Goal: Task Accomplishment & Management: Use online tool/utility

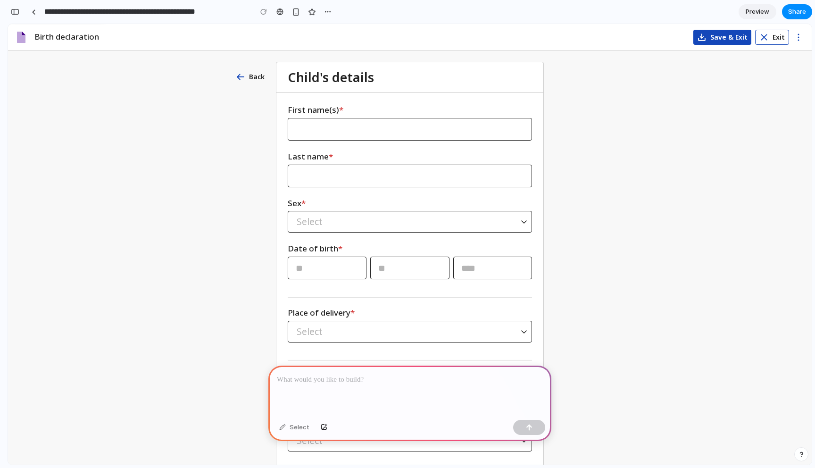
click at [408, 387] on div at bounding box center [409, 390] width 283 height 50
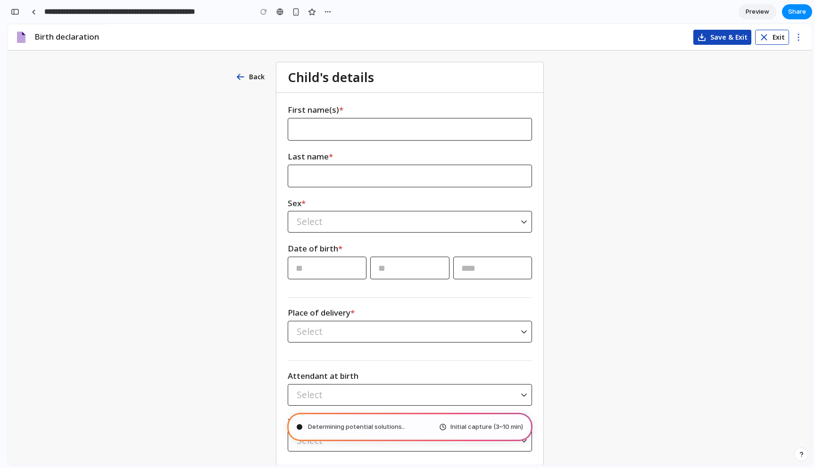
scroll to position [0, 10]
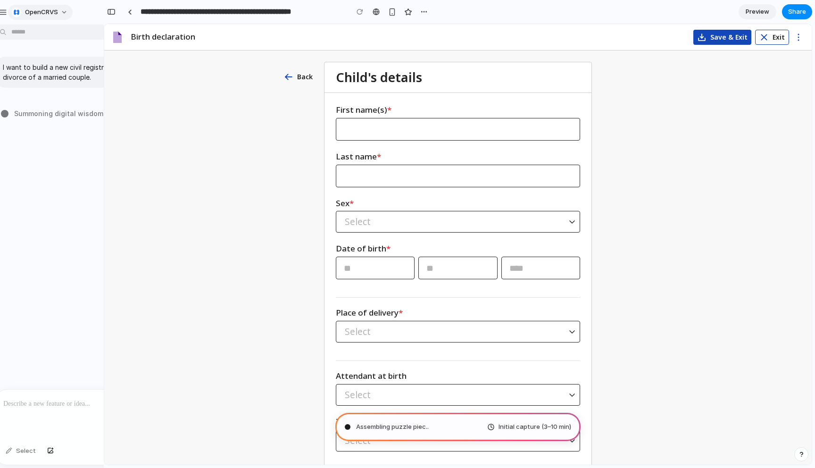
click at [64, 12] on button "OpenCRVS" at bounding box center [40, 12] width 65 height 15
click at [64, 12] on div "Settings Invite members Change theme Sign out" at bounding box center [407, 234] width 815 height 468
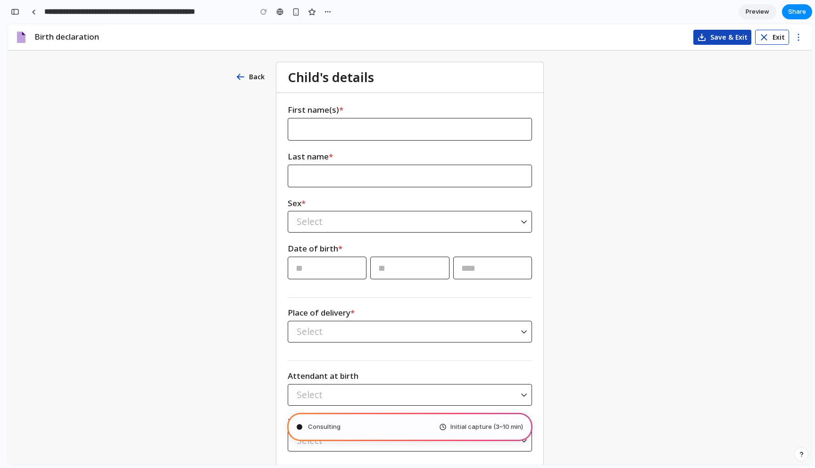
type input "**********"
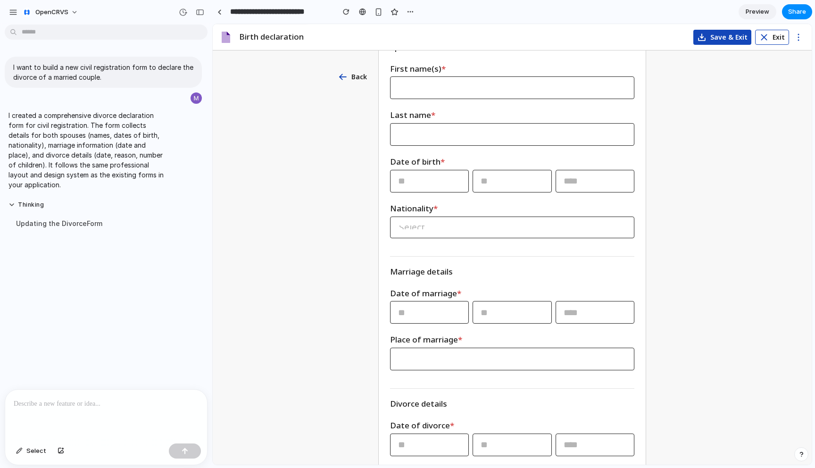
scroll to position [0, 0]
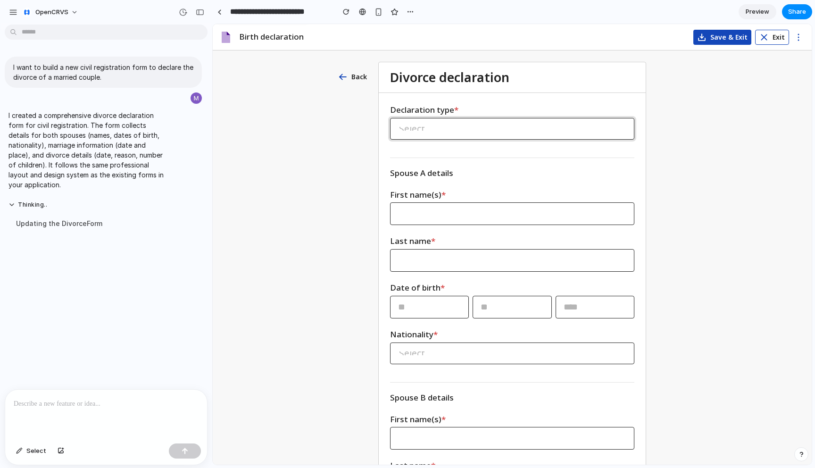
click at [469, 131] on div "Select" at bounding box center [512, 129] width 244 height 22
click at [606, 105] on label "Declaration type *" at bounding box center [512, 109] width 244 height 11
click at [555, 128] on div "Select" at bounding box center [508, 129] width 236 height 4
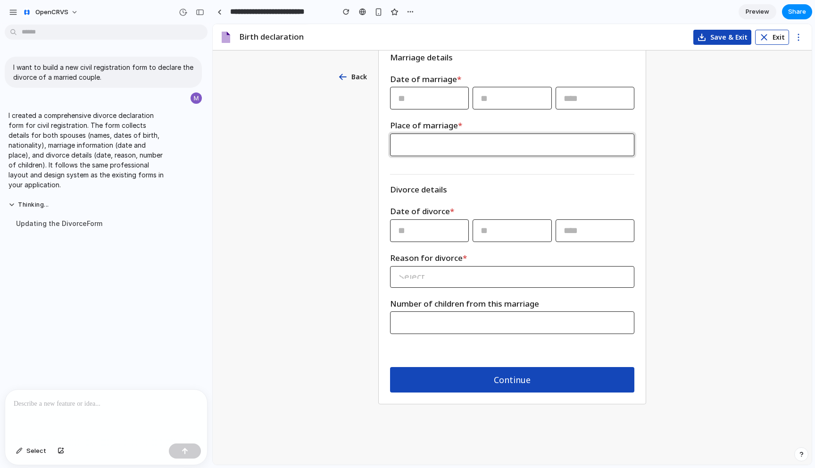
scroll to position [565, 0]
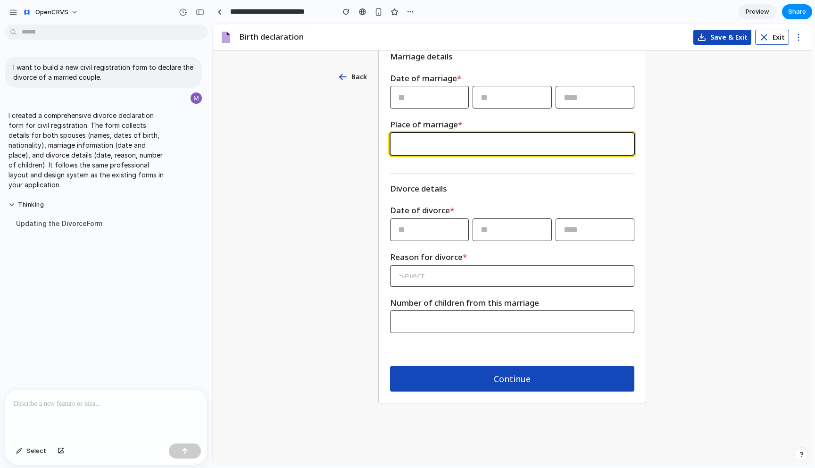
click at [475, 149] on input "text" at bounding box center [512, 144] width 228 height 22
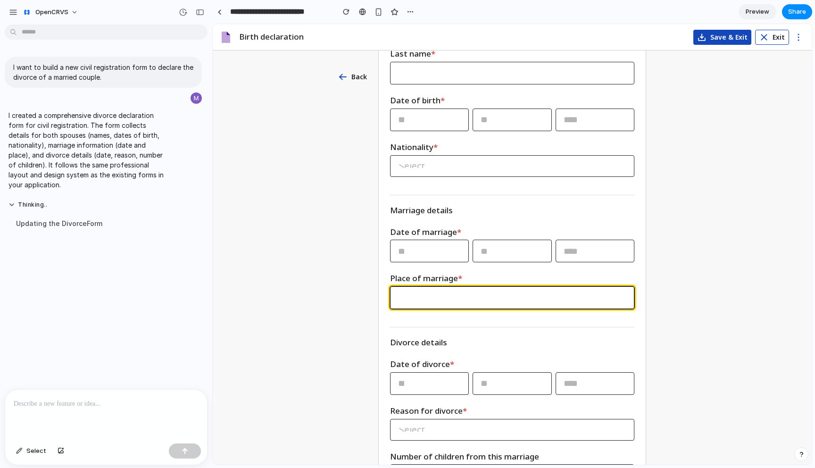
scroll to position [324, 0]
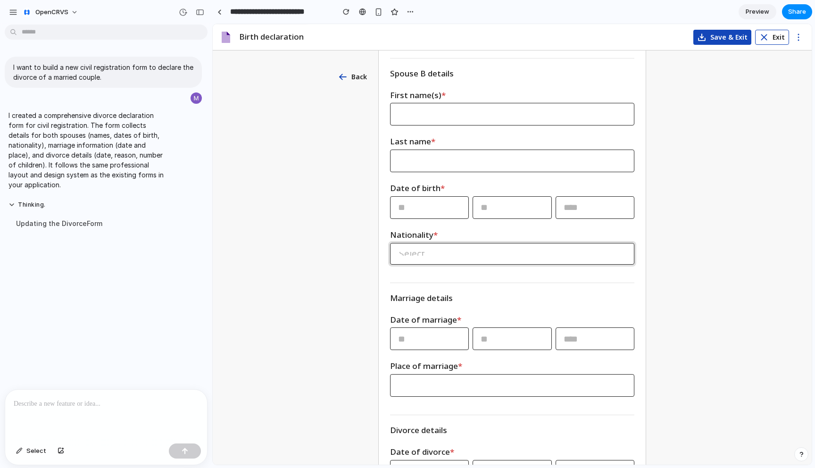
click at [541, 251] on div "Select" at bounding box center [512, 254] width 244 height 22
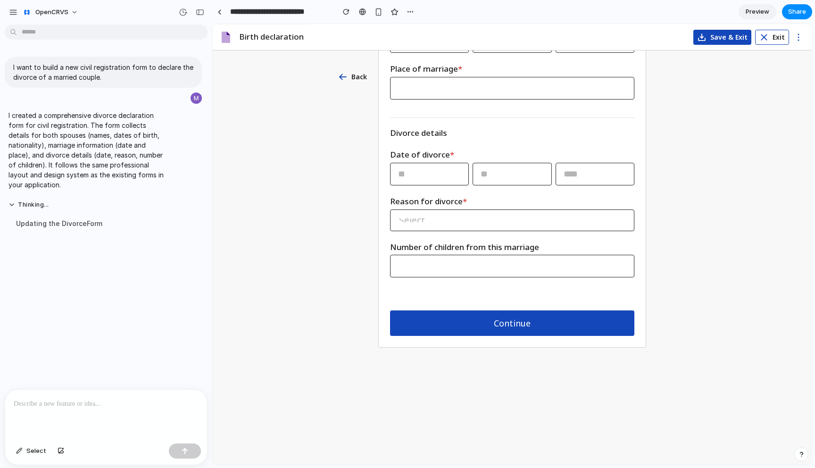
scroll to position [0, 0]
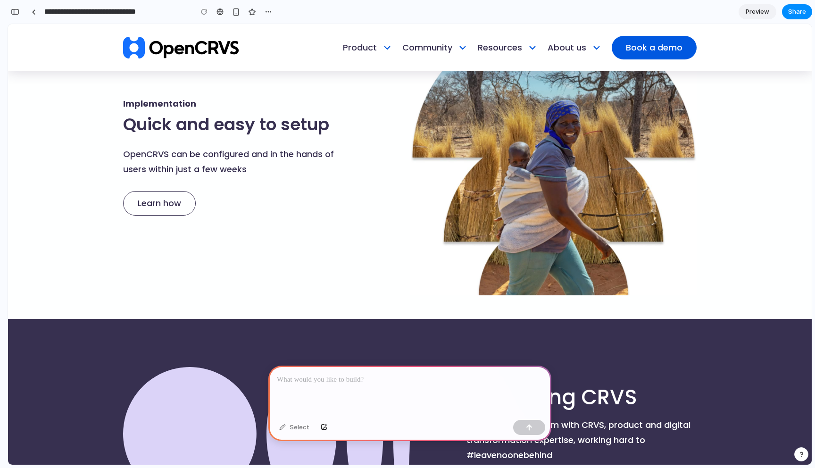
scroll to position [1276, 0]
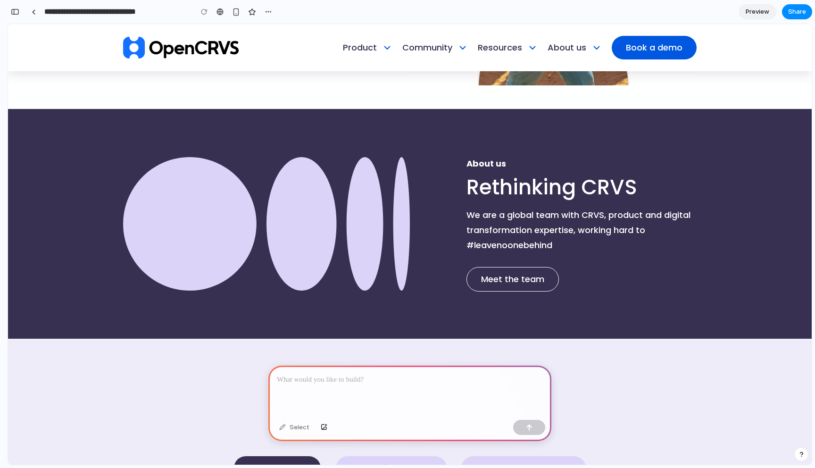
click at [383, 386] on div at bounding box center [409, 390] width 283 height 50
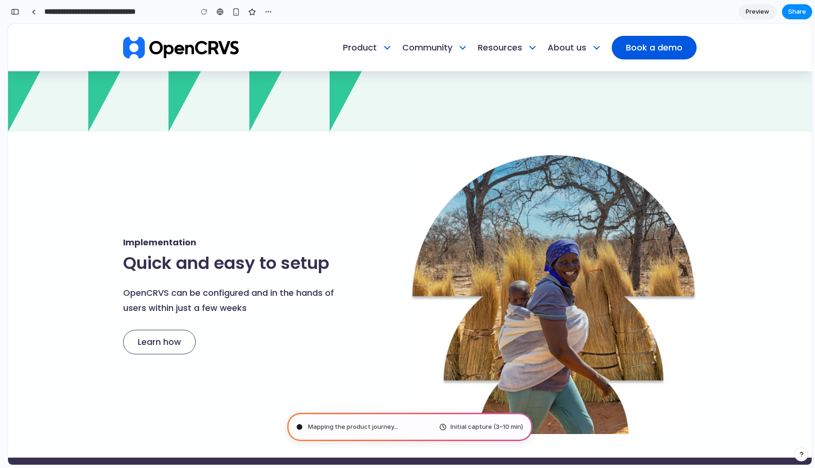
scroll to position [0, 0]
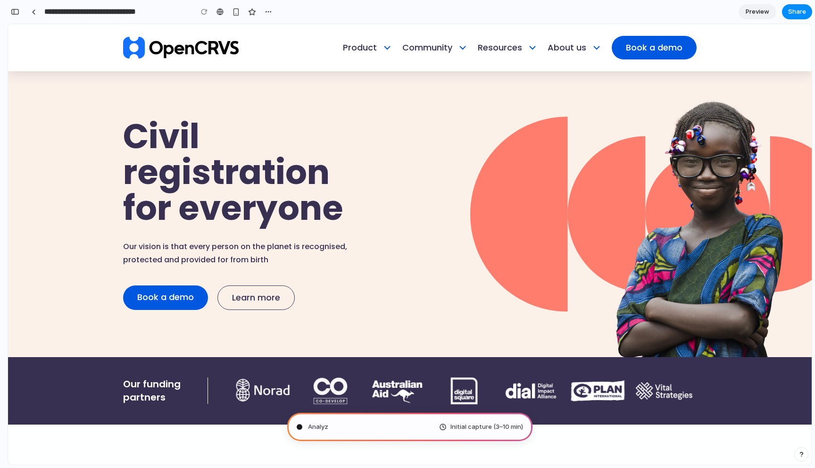
type input "**********"
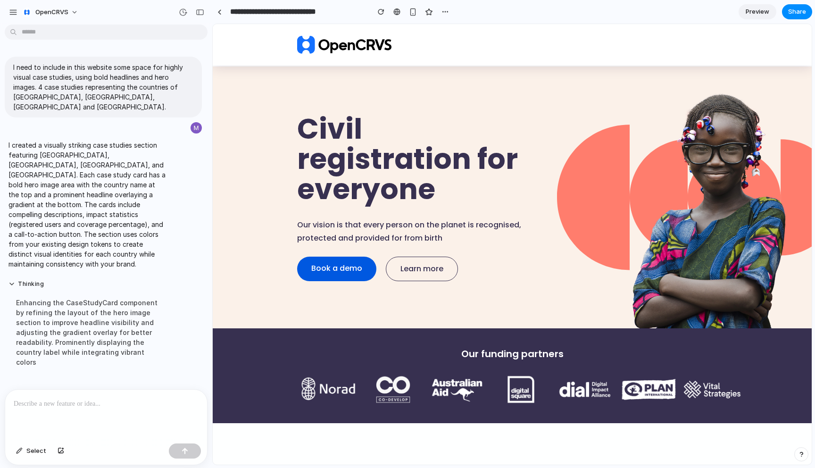
click at [212, 113] on main "Chat Preview" at bounding box center [512, 244] width 600 height 441
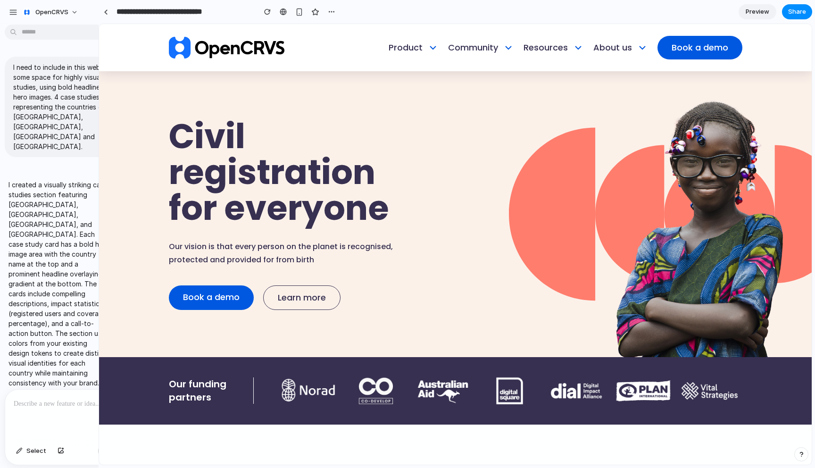
drag, startPoint x: 209, startPoint y: 113, endPoint x: 99, endPoint y: 114, distance: 110.8
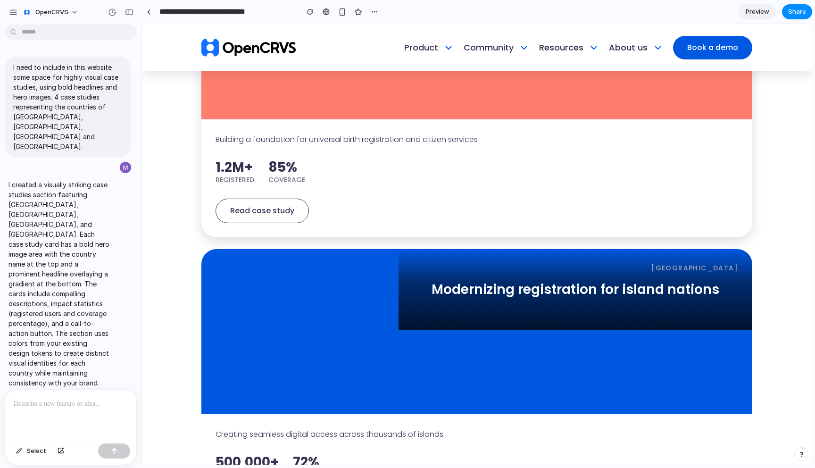
scroll to position [2375, 0]
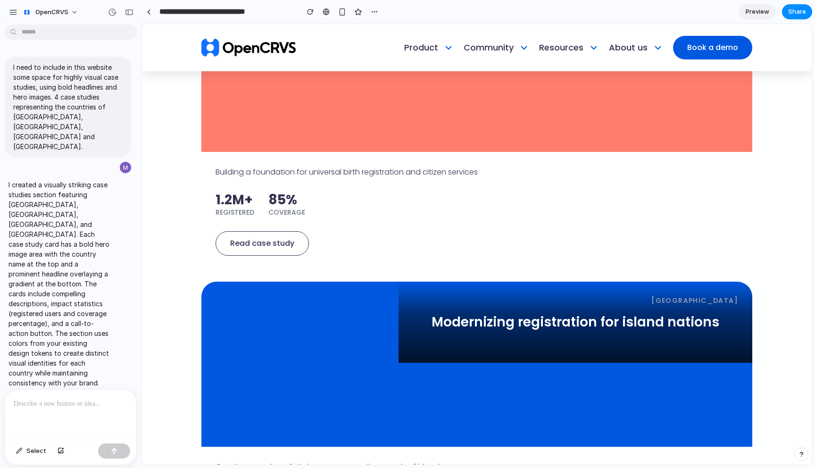
click at [174, 197] on section "Case Studies Making an impact around the world See how OpenCRVS is transforming…" at bounding box center [476, 226] width 669 height 1360
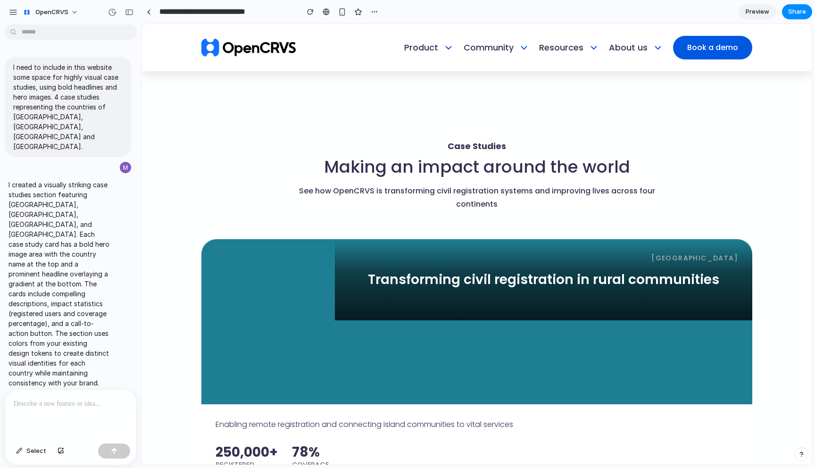
scroll to position [1805, 0]
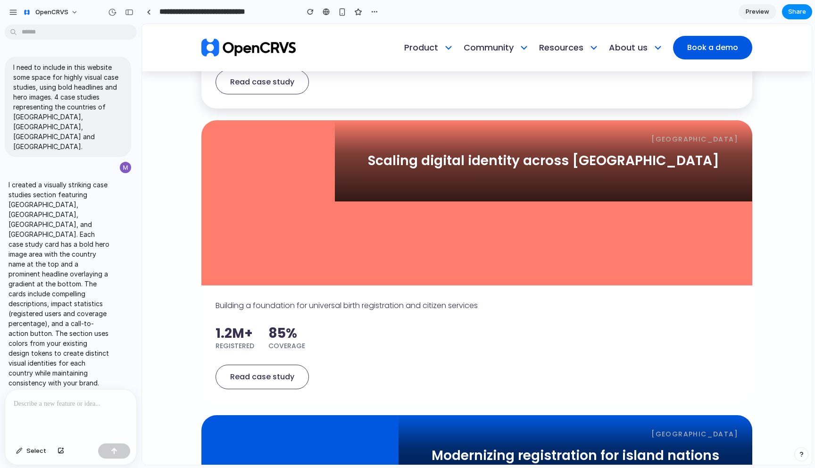
scroll to position [2225, 0]
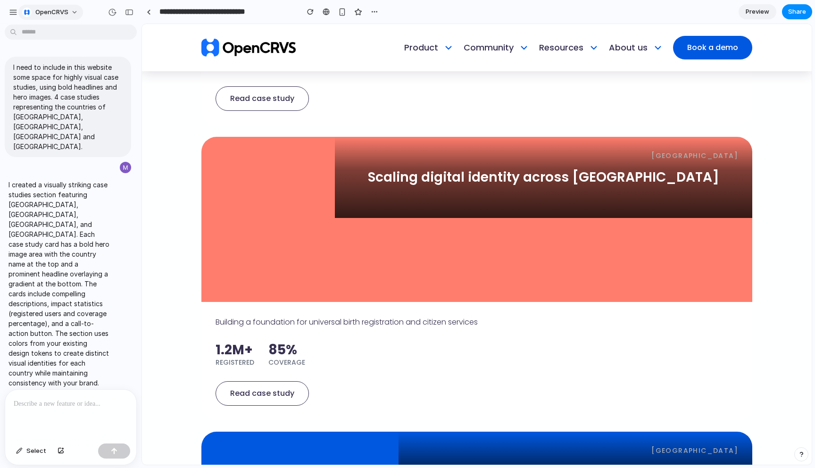
click at [75, 11] on button "OpenCRVS" at bounding box center [50, 12] width 65 height 15
click at [64, 49] on span "Invite members" at bounding box center [57, 48] width 45 height 9
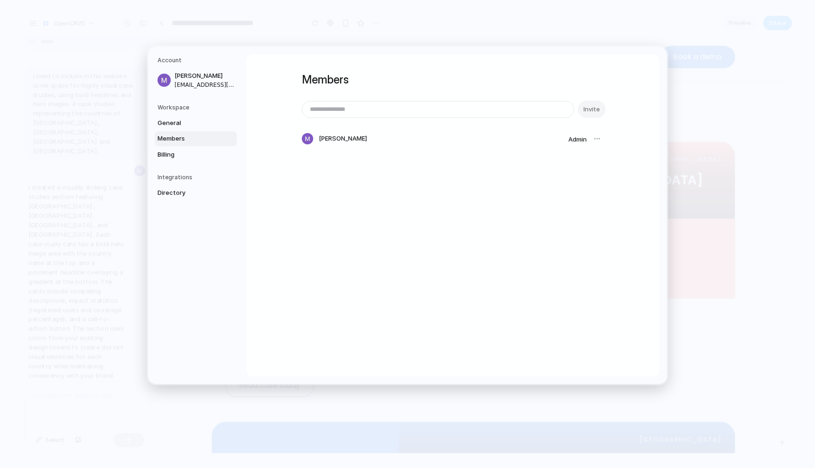
click at [357, 112] on input "email" at bounding box center [437, 109] width 271 height 16
type input "**********"
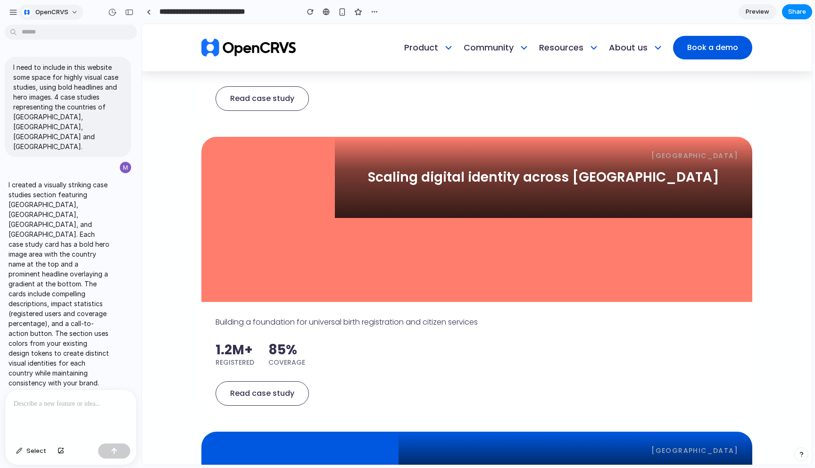
click at [56, 10] on span "OpenCRVS" at bounding box center [51, 12] width 33 height 9
drag, startPoint x: 67, startPoint y: 11, endPoint x: 25, endPoint y: 10, distance: 42.4
click at [66, 11] on div "Settings Invite members Change theme Sign out" at bounding box center [407, 234] width 815 height 468
click at [13, 12] on div "button" at bounding box center [13, 12] width 8 height 8
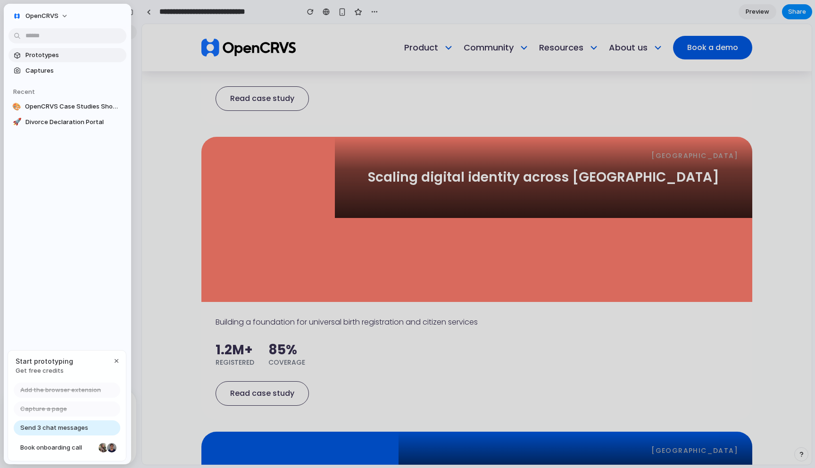
click at [44, 56] on span "Prototypes" at bounding box center [73, 54] width 97 height 9
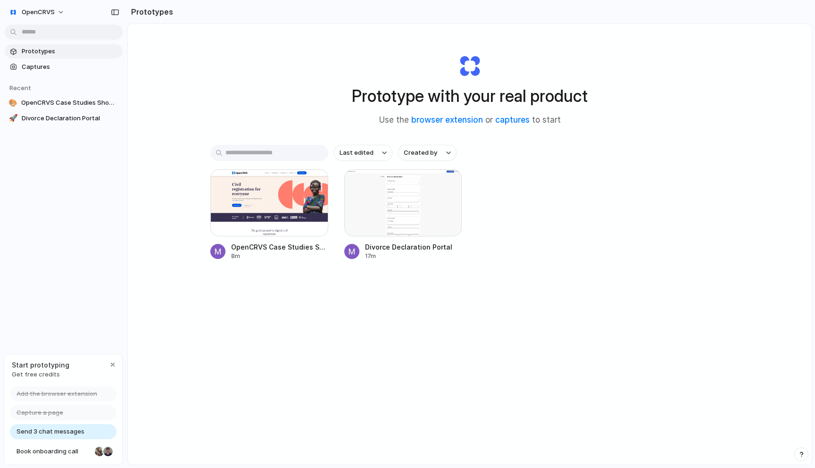
click at [407, 47] on div "Prototype with your real product Use the browser extension or captures to start" at bounding box center [469, 86] width 377 height 102
click at [195, 376] on div "Prototype with your real product Use the browser extension or captures to start…" at bounding box center [469, 269] width 683 height 490
click at [48, 431] on span "Send 3 chat messages" at bounding box center [50, 431] width 68 height 9
click at [59, 433] on span "Send 3 chat messages" at bounding box center [50, 431] width 68 height 9
click at [232, 422] on div "Prototype with your real product Use the browser extension or captures to start…" at bounding box center [469, 269] width 683 height 490
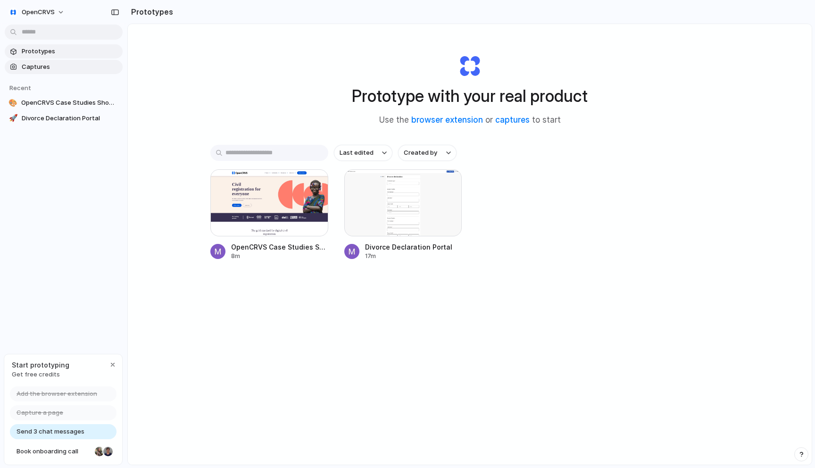
click at [31, 68] on span "Captures" at bounding box center [70, 66] width 97 height 9
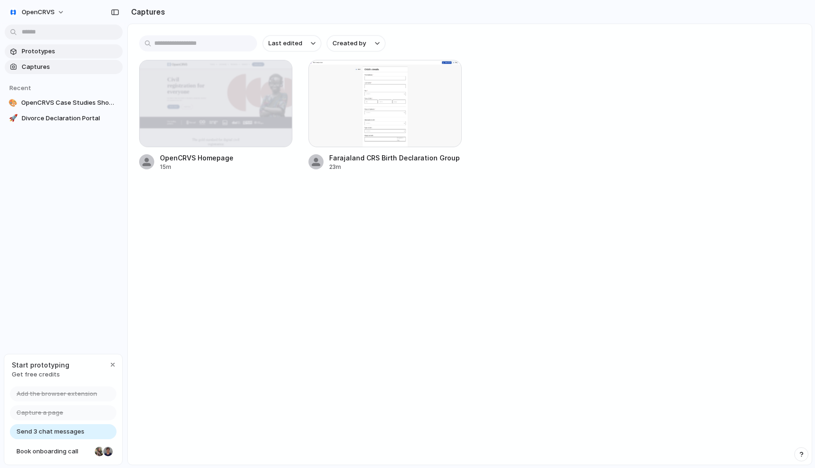
click at [32, 52] on span "Prototypes" at bounding box center [70, 51] width 97 height 9
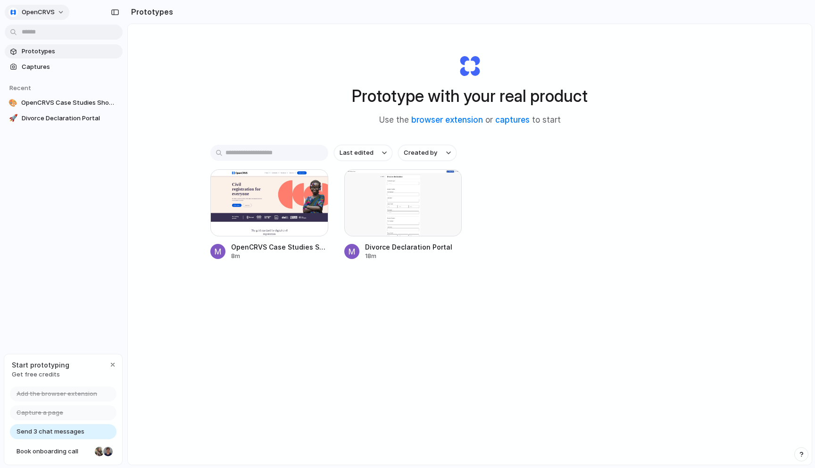
click at [65, 11] on button "OpenCRVS" at bounding box center [37, 12] width 65 height 15
click at [99, 84] on li "Light" at bounding box center [115, 78] width 56 height 15
click at [57, 11] on button "OpenCRVS" at bounding box center [37, 12] width 65 height 15
click at [116, 111] on span "Neutral dark" at bounding box center [109, 108] width 37 height 9
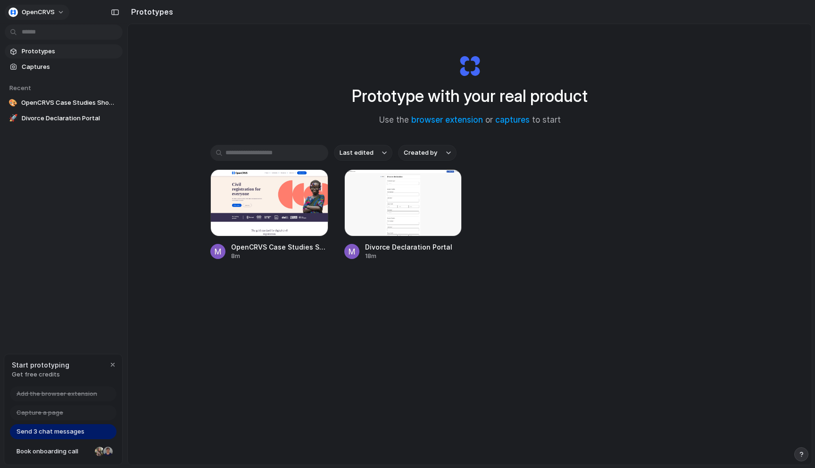
click at [56, 10] on button "OpenCRVS" at bounding box center [37, 12] width 65 height 15
click at [111, 127] on li "Forest" at bounding box center [118, 123] width 62 height 15
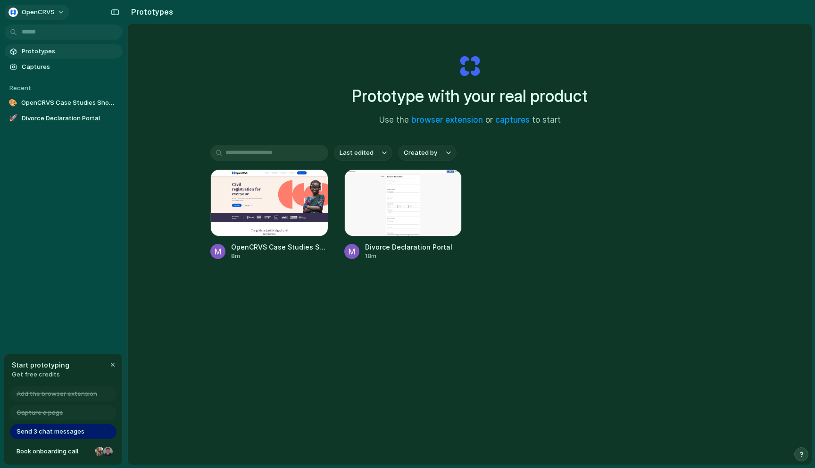
click at [59, 10] on button "OpenCRVS" at bounding box center [37, 12] width 65 height 15
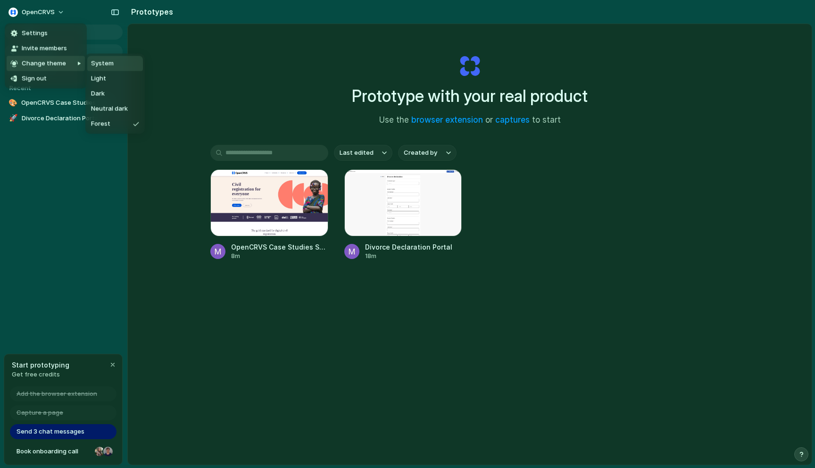
click at [103, 65] on span "System" at bounding box center [102, 63] width 23 height 9
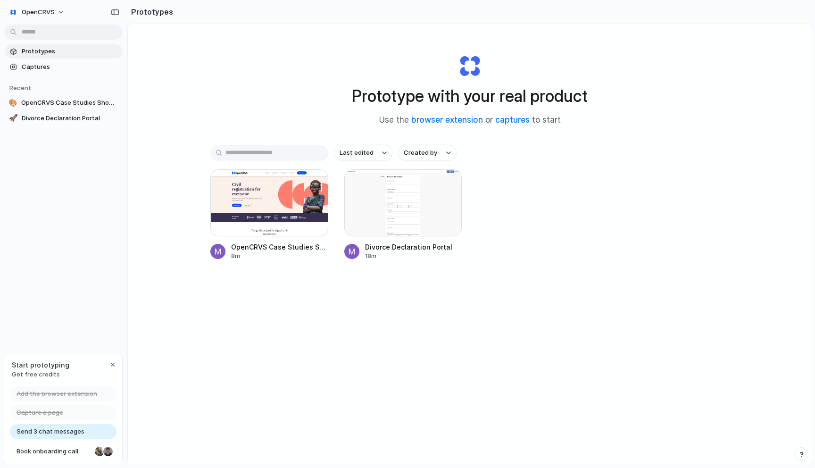
drag, startPoint x: 710, startPoint y: 74, endPoint x: 659, endPoint y: 76, distance: 50.5
click at [710, 74] on div "Prototype with your real product Use the browser extension or captures to start…" at bounding box center [469, 269] width 683 height 490
drag, startPoint x: 726, startPoint y: 166, endPoint x: 577, endPoint y: 126, distance: 154.4
click at [725, 166] on div "Last edited Created by OpenCRVS Case Studies Showcase 8m Divorce Declaration Po…" at bounding box center [469, 232] width 519 height 174
drag, startPoint x: 698, startPoint y: 121, endPoint x: 643, endPoint y: 124, distance: 54.8
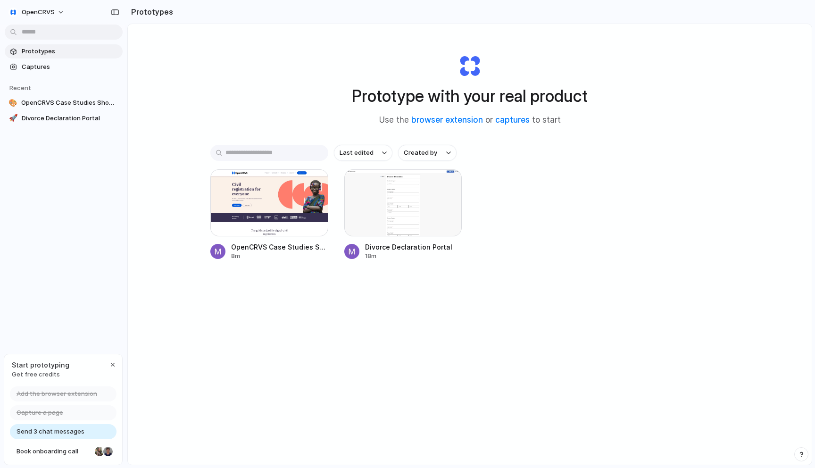
click at [685, 122] on div "Prototype with your real product Use the browser extension or captures to start…" at bounding box center [469, 269] width 683 height 490
click at [265, 221] on div at bounding box center [269, 202] width 118 height 67
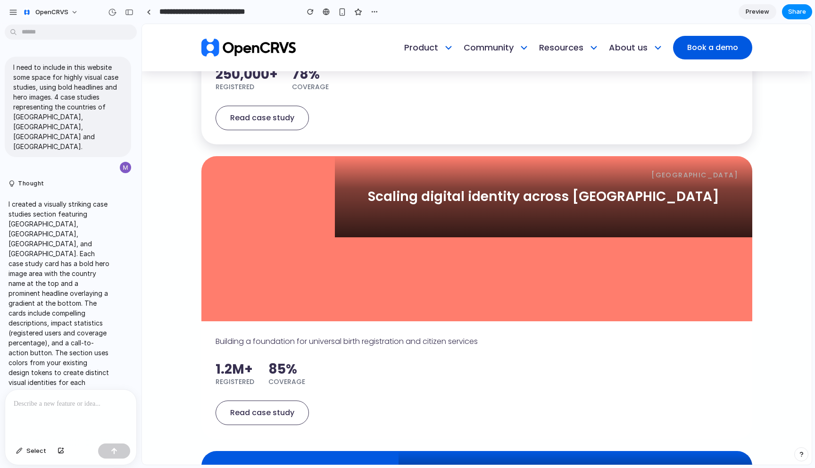
scroll to position [2210, 0]
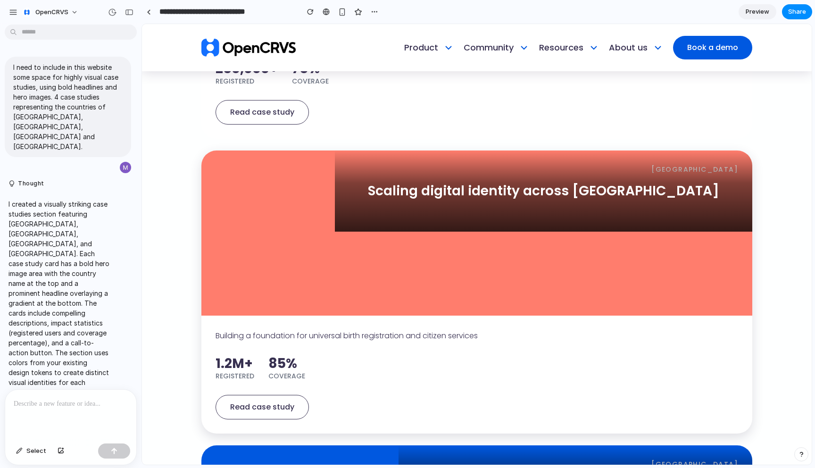
click at [499, 198] on h3 "Scaling digital identity across East Africa" at bounding box center [543, 190] width 351 height 15
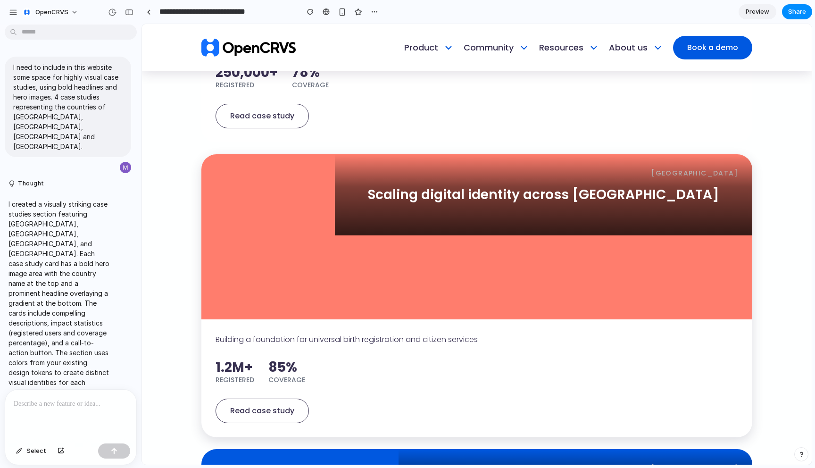
scroll to position [2207, 0]
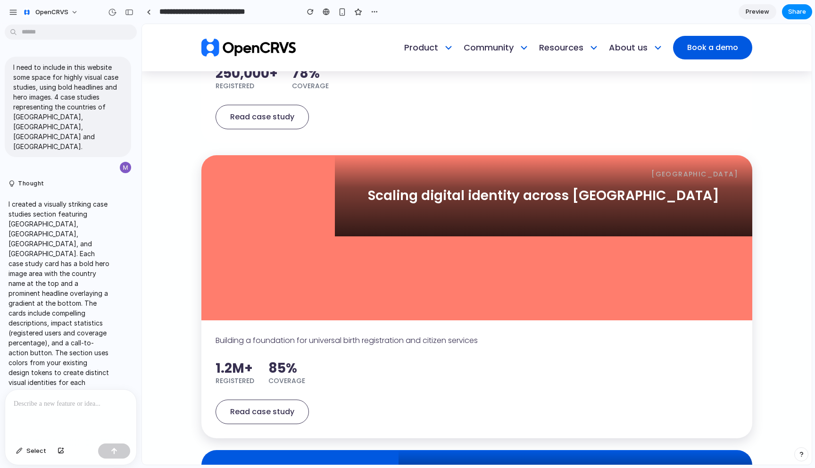
click at [495, 201] on h3 "Scaling digital identity across East Africa" at bounding box center [543, 195] width 351 height 15
click at [257, 412] on link "Read case study" at bounding box center [261, 411] width 93 height 25
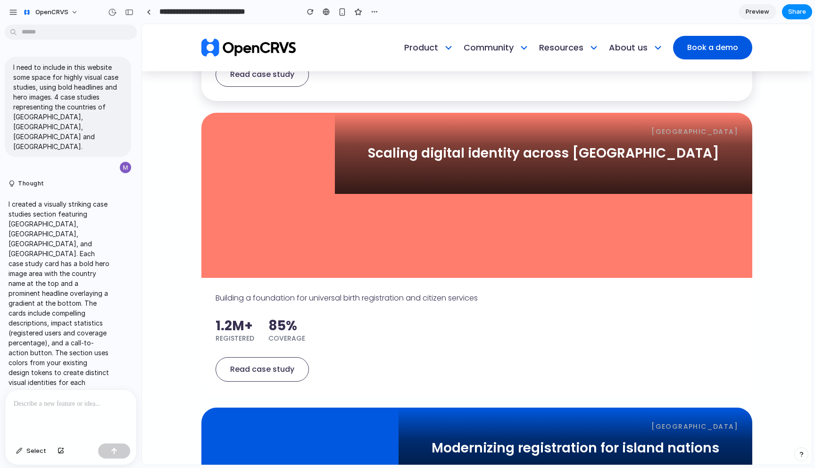
scroll to position [2309, 0]
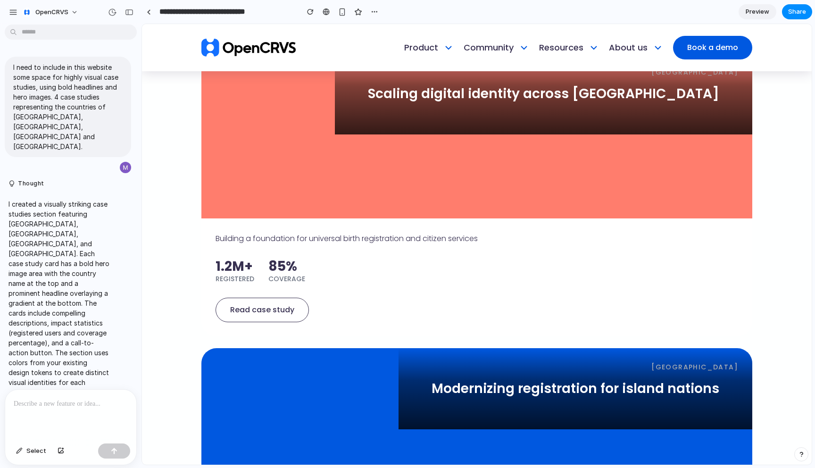
click at [175, 240] on div "Case Studies Making an impact around the world See how OpenCRVS is transforming…" at bounding box center [476, 293] width 603 height 1266
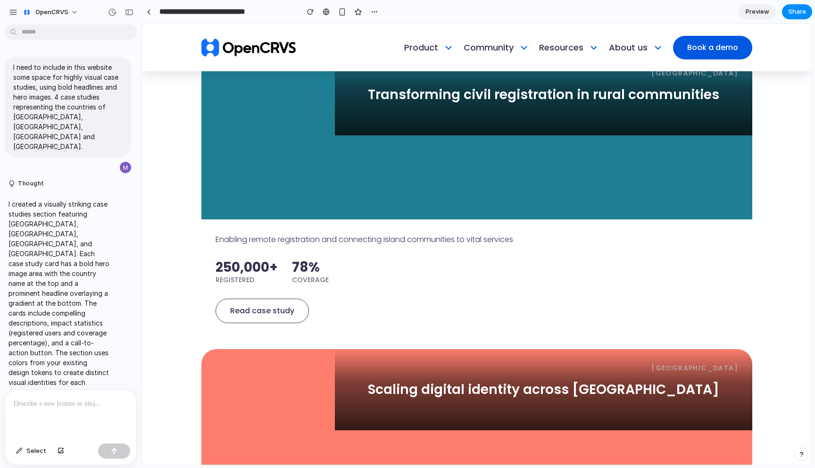
scroll to position [2014, 0]
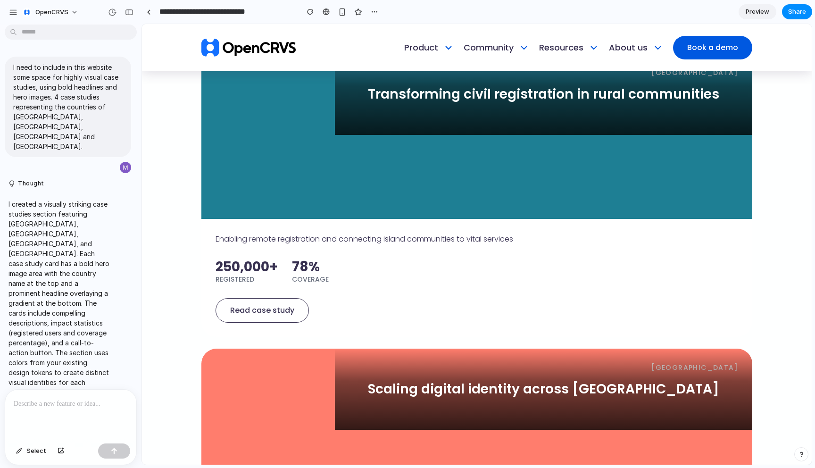
click at [93, 215] on p "I created a visually striking case studies section featuring Madagascar, Uganda…" at bounding box center [58, 303] width 101 height 208
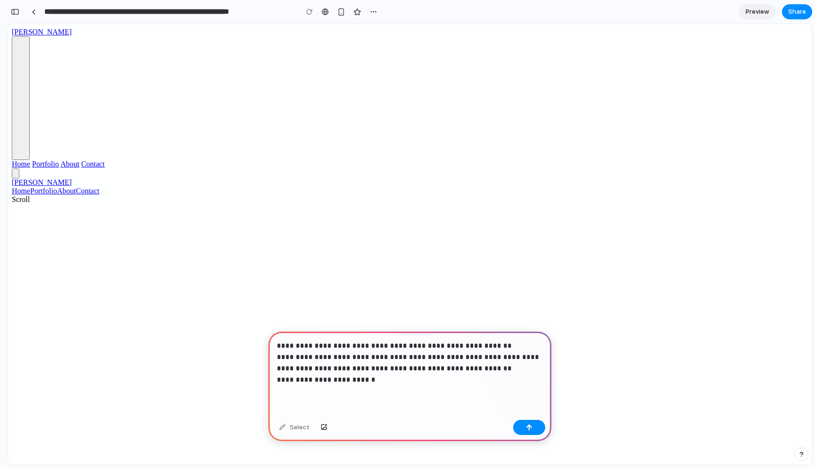
click at [412, 379] on p "**********" at bounding box center [410, 362] width 266 height 45
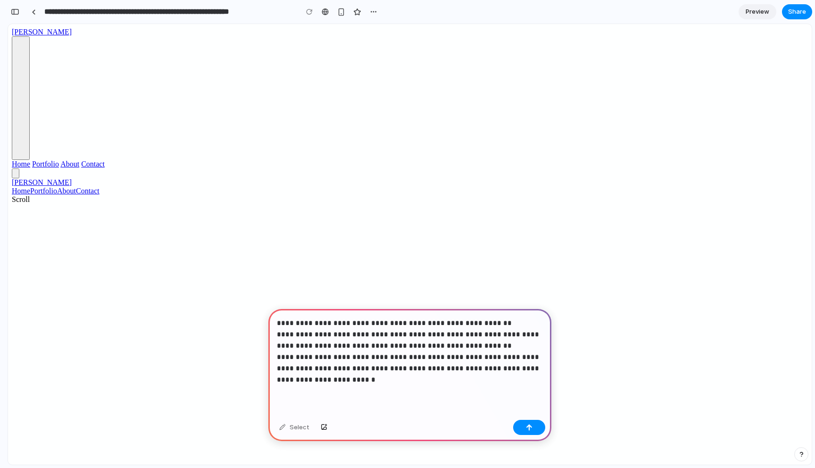
click at [480, 347] on p "**********" at bounding box center [410, 351] width 266 height 68
click at [353, 346] on p "**********" at bounding box center [410, 351] width 266 height 68
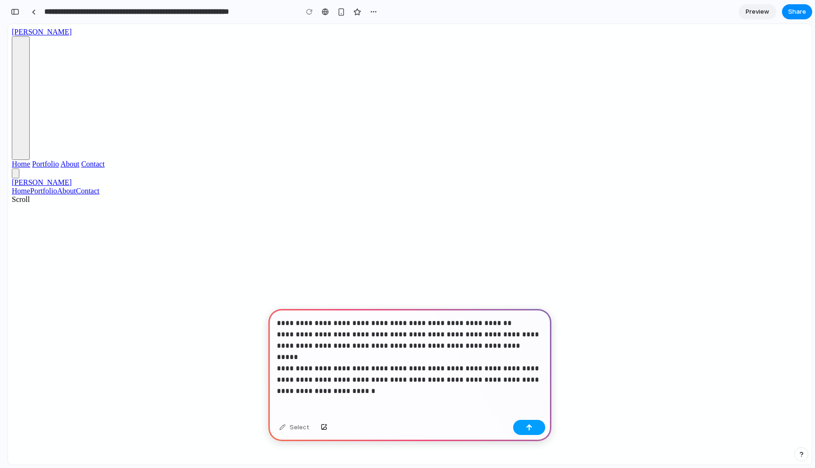
click at [529, 424] on div "button" at bounding box center [529, 427] width 7 height 7
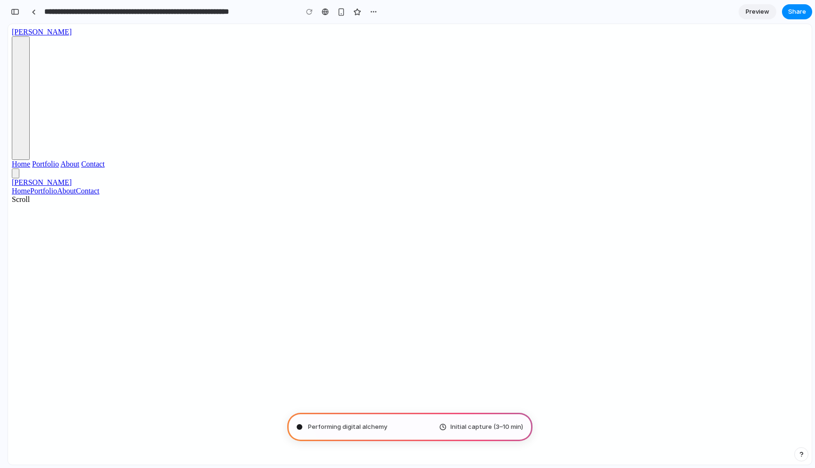
type input "**********"
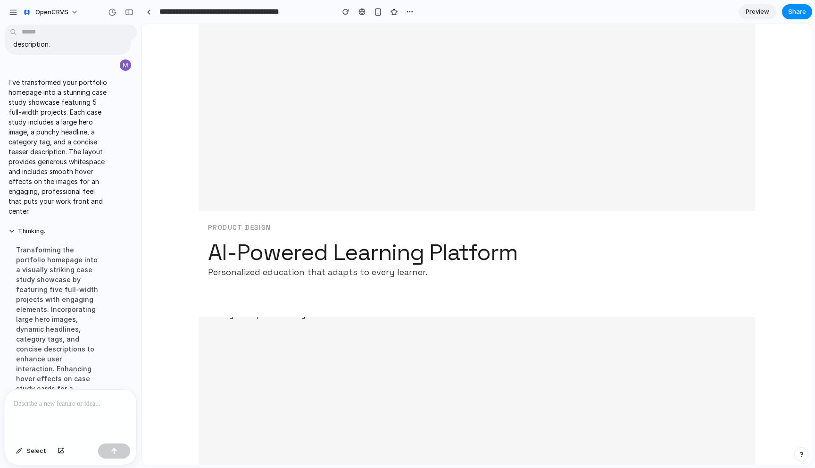
scroll to position [1961, 0]
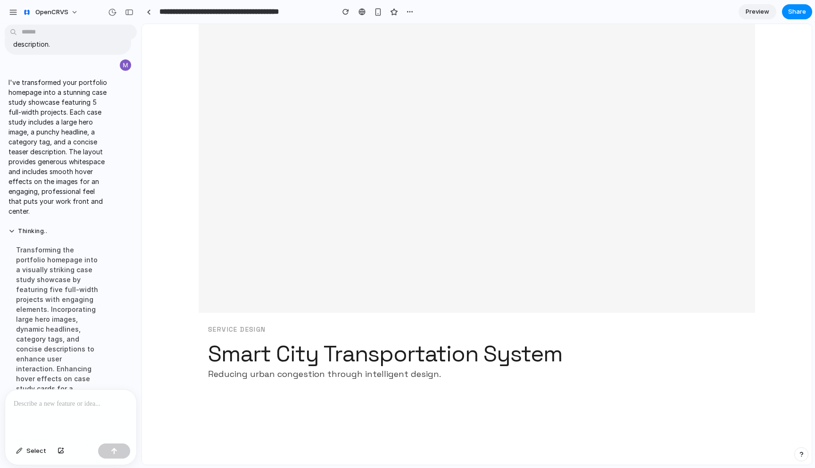
click at [239, 325] on div "Service Design" at bounding box center [420, 329] width 424 height 10
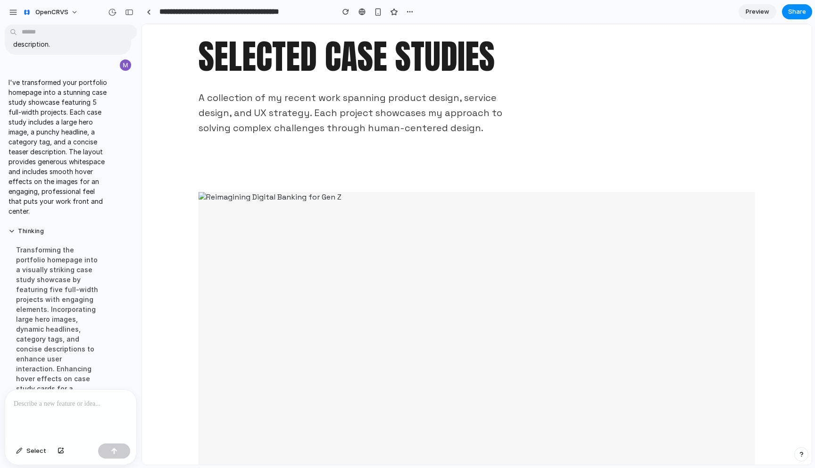
scroll to position [0, 0]
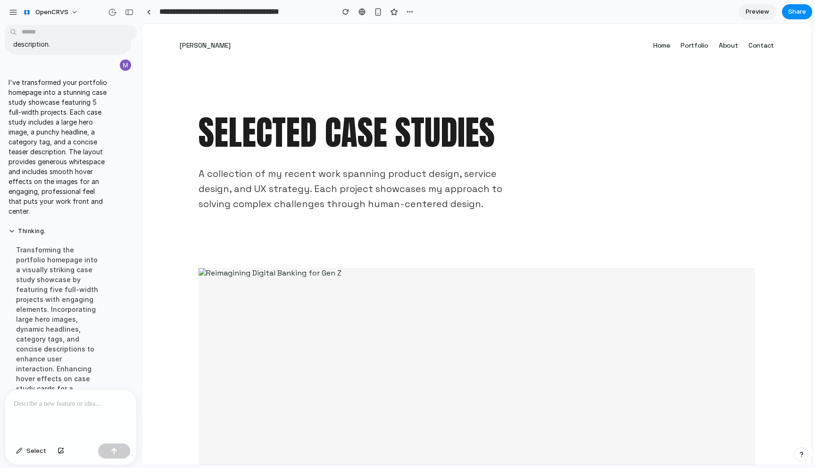
click at [79, 189] on p "I've transformed your portfolio homepage into a stunning case study showcase fe…" at bounding box center [58, 146] width 101 height 139
